Goal: Book appointment/travel/reservation

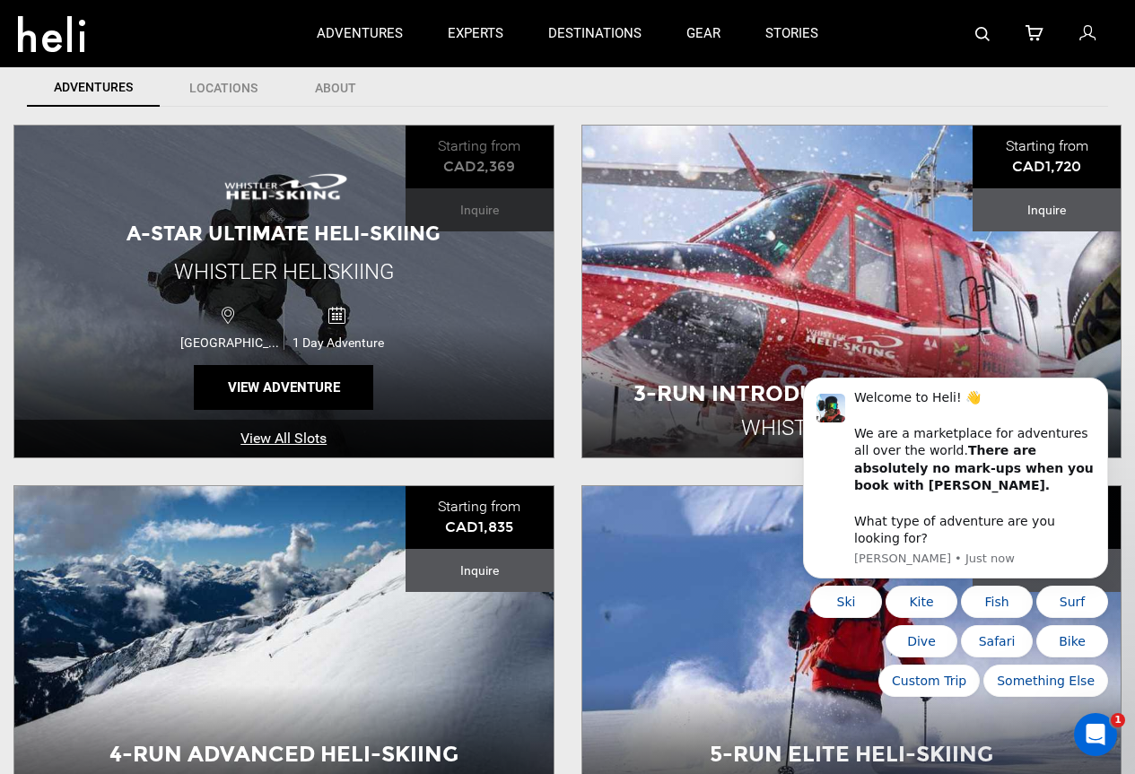
click at [486, 165] on div "A-Star Ultimate Heli-Skiing Whistler Heliskiing [GEOGRAPHIC_DATA] 1 Day Adventu…" at bounding box center [283, 292] width 539 height 332
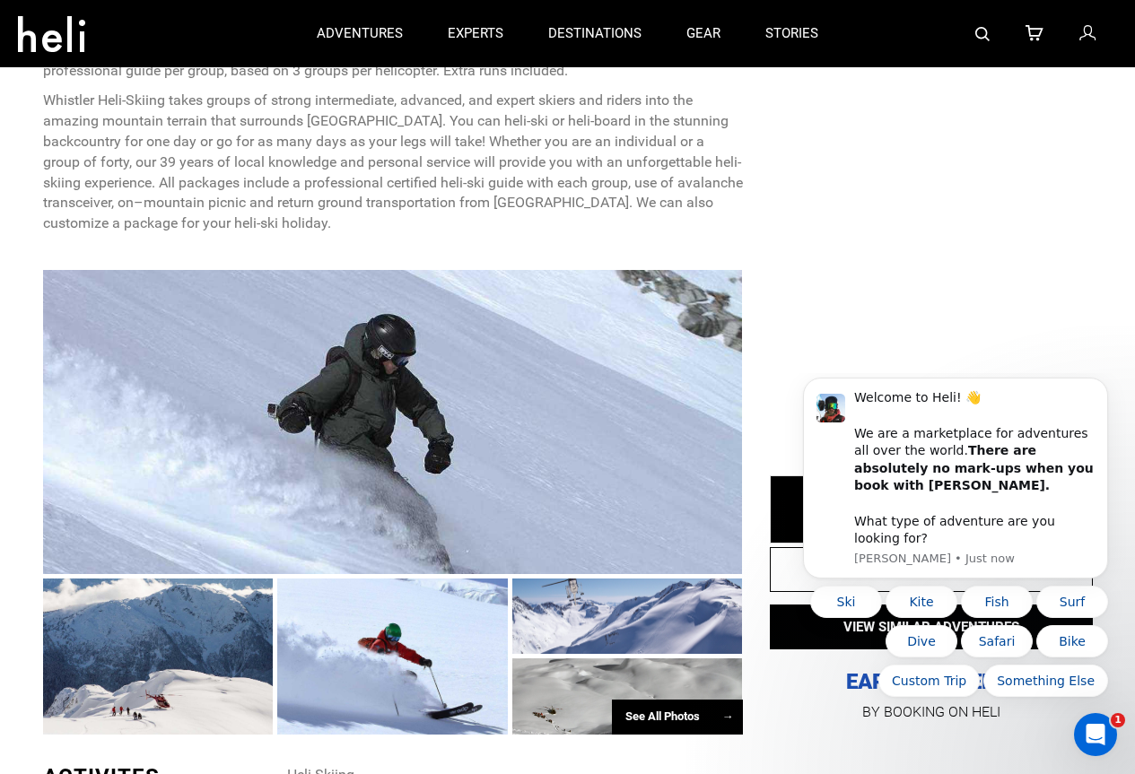
scroll to position [449, 0]
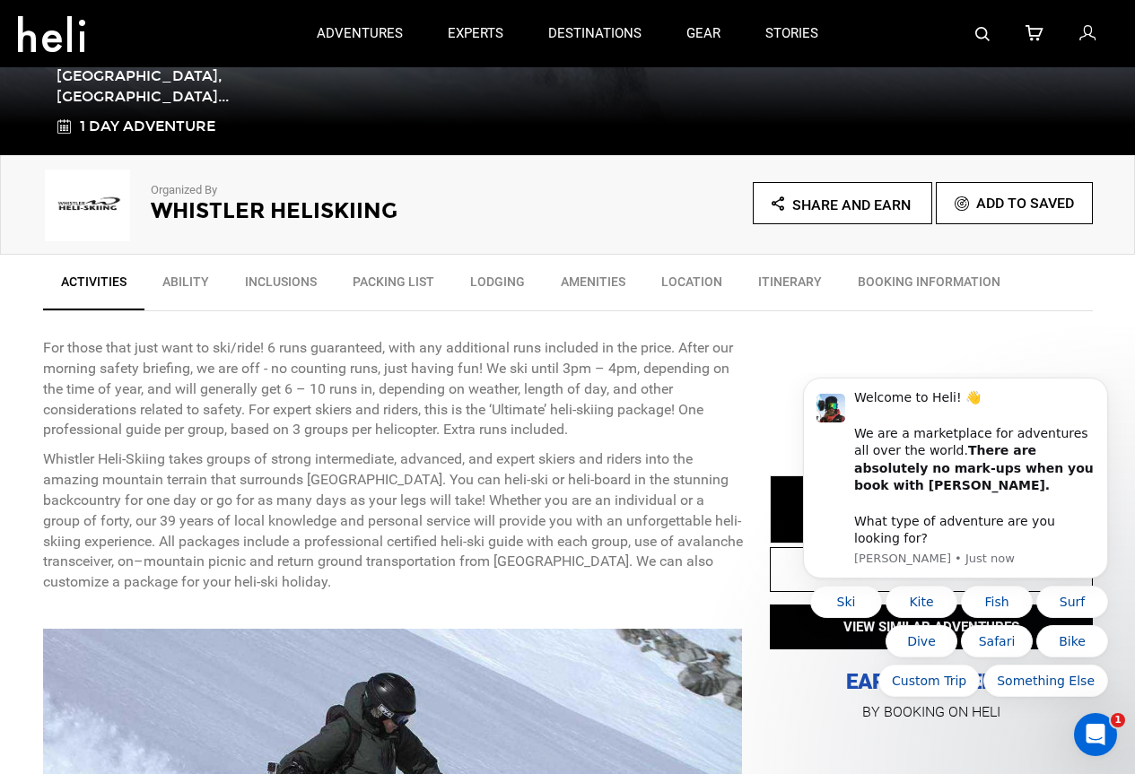
click at [251, 205] on h2 "Whistler Heliskiing" at bounding box center [335, 210] width 368 height 23
